Goal: Task Accomplishment & Management: Use online tool/utility

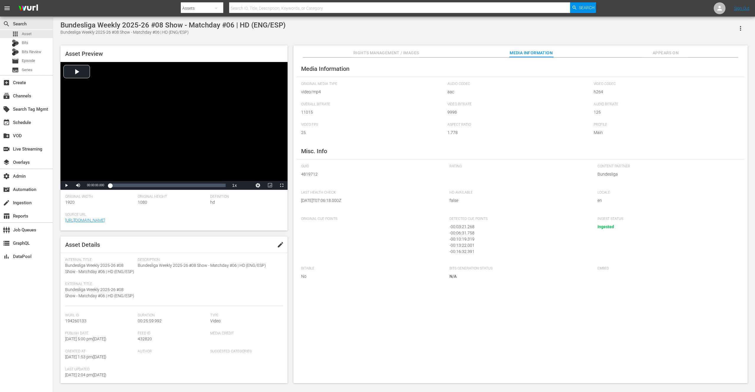
click at [373, 29] on div "Bundesliga Weekly 2025-26 #08 Show - Matchday #06 | HD (ENG/ESP) Bundesliga Wee…" at bounding box center [404, 28] width 688 height 14
click at [372, 29] on div "Bundesliga Weekly 2025-26 #08 Show - Matchday #06 | HD (ENG/ESP) Bundesliga Wee…" at bounding box center [404, 28] width 688 height 14
click at [369, 31] on div "Bundesliga Weekly 2025-26 #08 Show - Matchday #06 | HD (ENG/ESP) Bundesliga Wee…" at bounding box center [404, 28] width 688 height 14
click at [146, 6] on nav "menu Search By Assets Search ID, Title, Description, Keywords, or Category Sear…" at bounding box center [377, 8] width 755 height 17
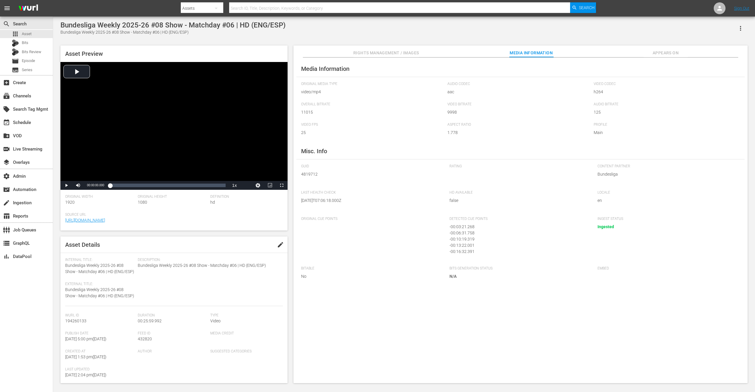
click at [152, 11] on nav "menu Search By Assets Search ID, Title, Description, Keywords, or Category Sear…" at bounding box center [377, 8] width 755 height 17
click at [152, 9] on nav "menu Search By Assets Search ID, Title, Description, Keywords, or Category Sear…" at bounding box center [377, 8] width 755 height 17
click at [163, 10] on nav "menu Search By Assets Search ID, Title, Description, Keywords, or Category Sear…" at bounding box center [377, 8] width 755 height 17
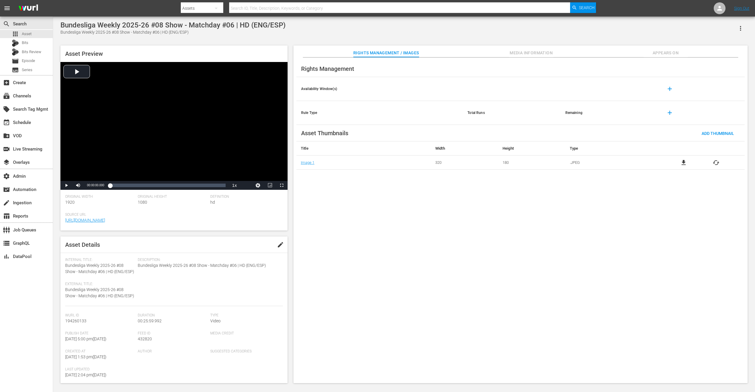
click at [521, 53] on span "Media Information" at bounding box center [531, 52] width 44 height 7
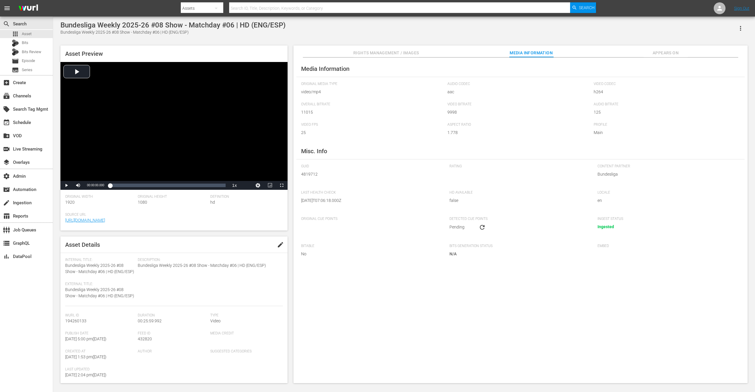
click at [127, 9] on nav "menu Search By Assets Search ID, Title, Description, Keywords, or Category Sear…" at bounding box center [377, 8] width 755 height 17
click at [328, 36] on div "Bundesliga Weekly 2025-26 #08 Show - Matchday #06 | HD (ENG/ESP) Bundesliga Wee…" at bounding box center [404, 200] width 693 height 359
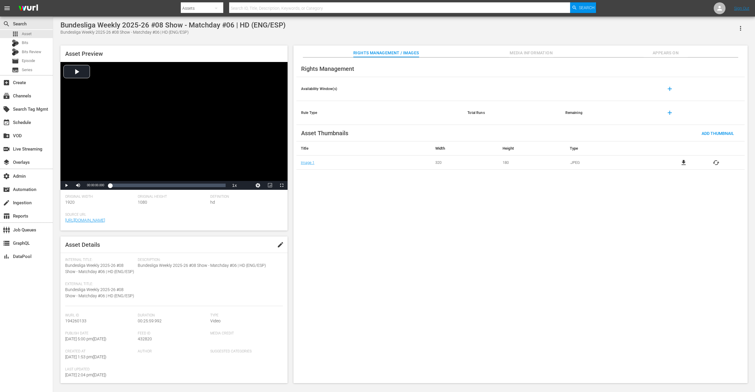
click at [518, 54] on span "Media Information" at bounding box center [531, 52] width 44 height 7
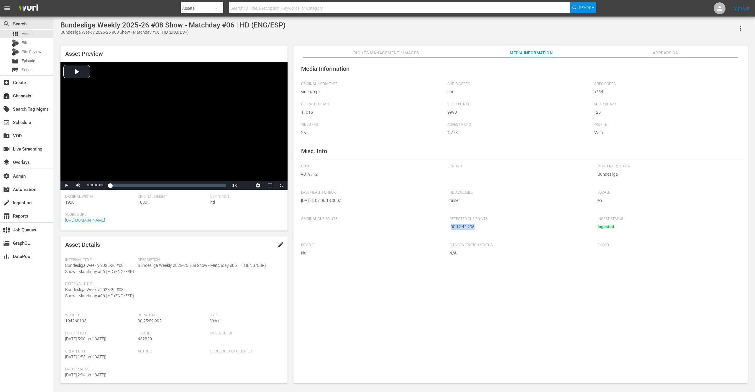
drag, startPoint x: 475, startPoint y: 227, endPoint x: 452, endPoint y: 227, distance: 23.3
click at [452, 227] on div "- 00:12:42.295" at bounding box center [518, 227] width 137 height 6
copy div "00:12:42.295"
click at [259, 184] on button "Video Player" at bounding box center [258, 185] width 12 height 9
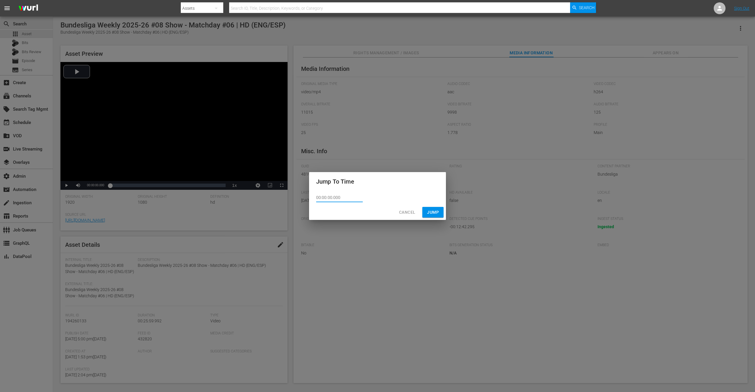
drag, startPoint x: 344, startPoint y: 197, endPoint x: 318, endPoint y: 199, distance: 25.8
click at [309, 197] on div "00:00:00.000" at bounding box center [377, 198] width 137 height 14
paste input "12:42.295"
type input "00:12:42.295"
click at [431, 212] on span "Jump" at bounding box center [433, 212] width 12 height 7
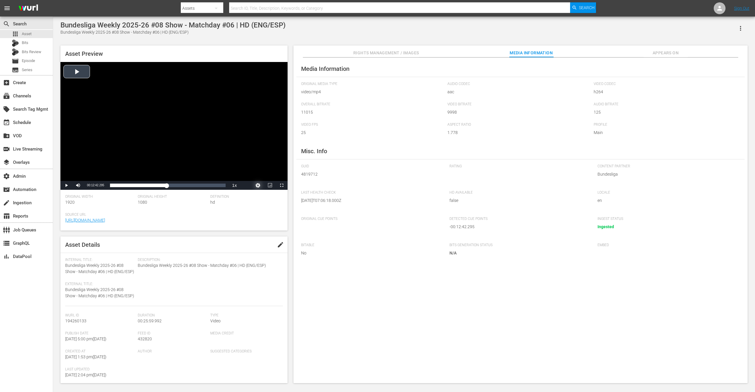
click at [259, 185] on button "Video Player" at bounding box center [258, 185] width 12 height 9
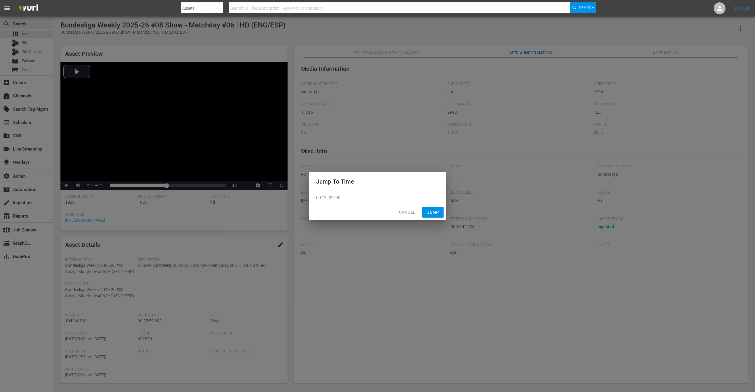
click at [335, 198] on input "00:12:42.295" at bounding box center [339, 197] width 47 height 9
type input "00:12:42.195"
click at [433, 212] on span "Jump" at bounding box center [433, 212] width 12 height 7
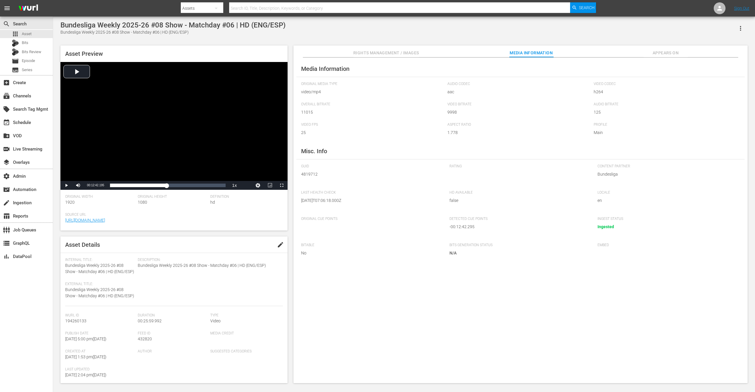
click at [334, 320] on div "Media Information Original Media Type video/mp4 Audio Codec aac Video Codec h26…" at bounding box center [521, 221] width 454 height 326
